Goal: Navigation & Orientation: Find specific page/section

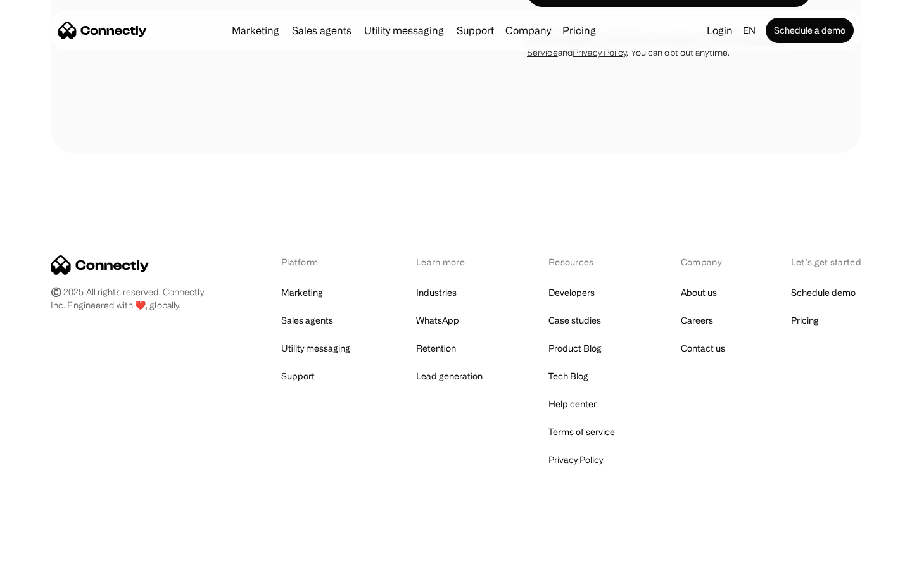
scroll to position [511, 0]
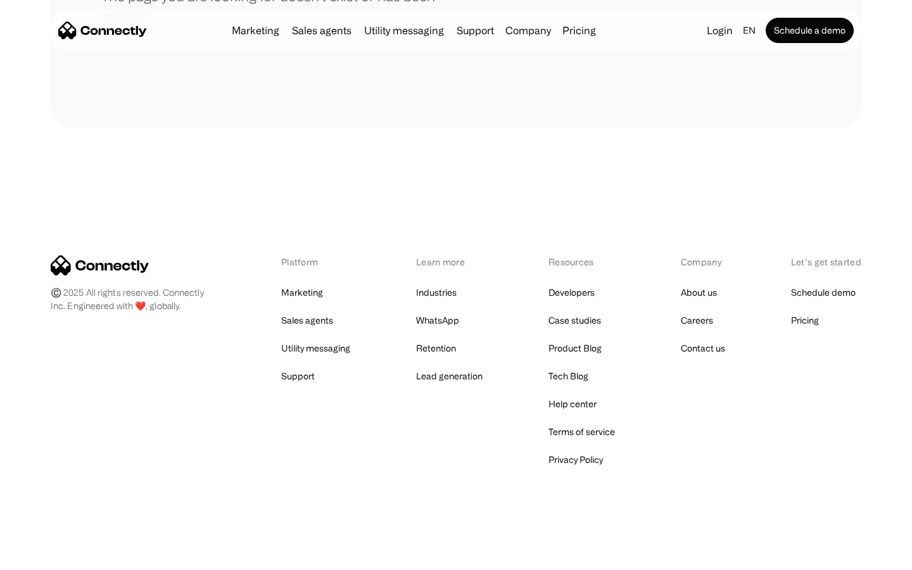
scroll to position [231, 0]
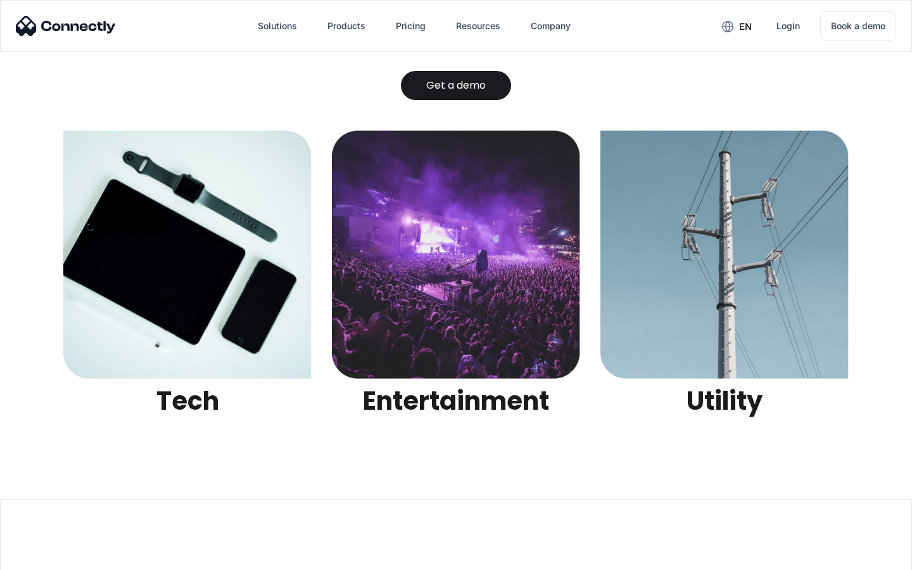
scroll to position [3995, 0]
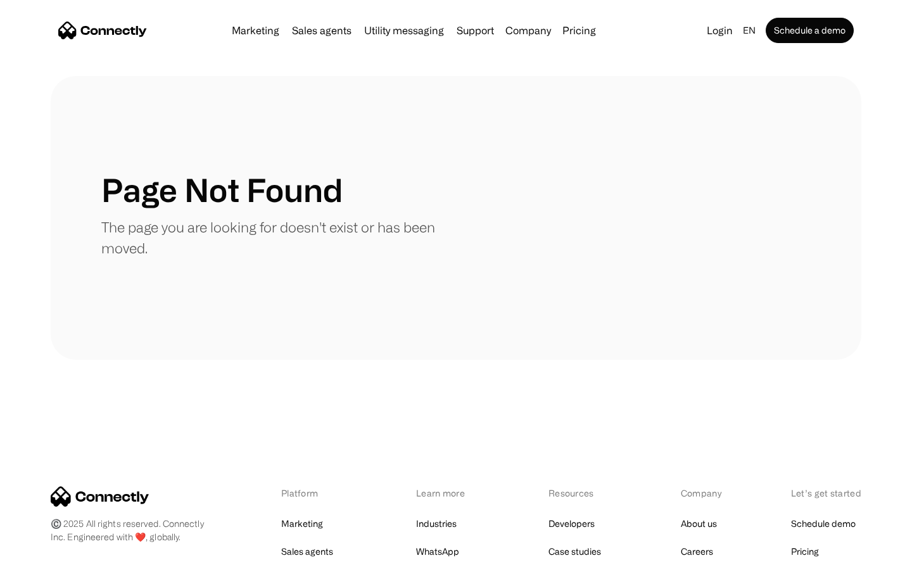
scroll to position [231, 0]
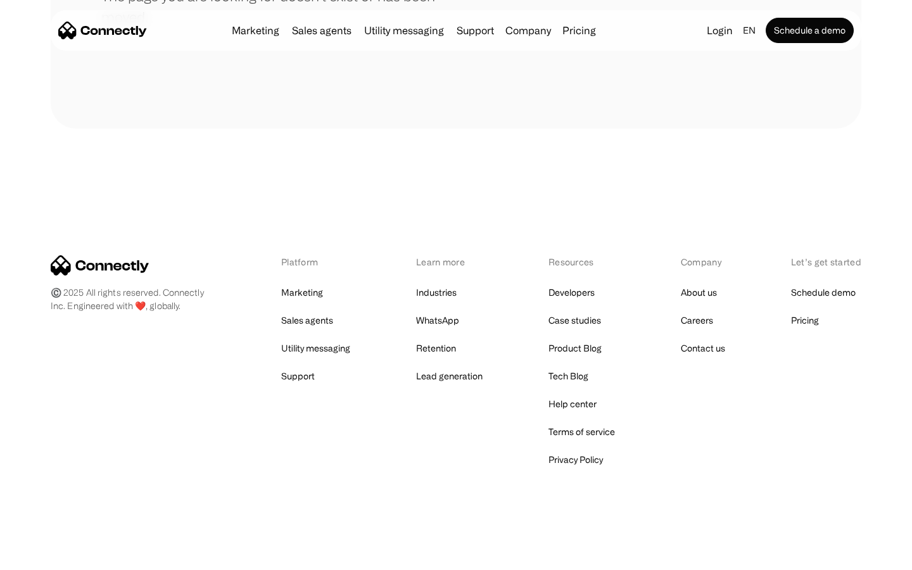
scroll to position [231, 0]
